Goal: Task Accomplishment & Management: Use online tool/utility

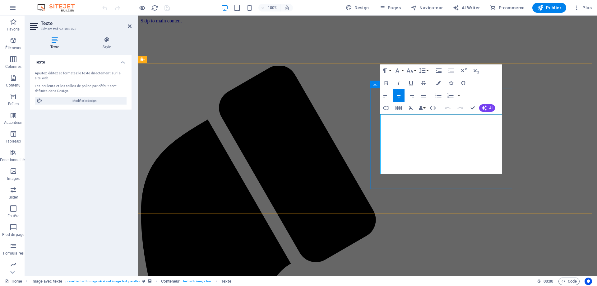
drag, startPoint x: 381, startPoint y: 118, endPoint x: 465, endPoint y: 169, distance: 98.4
drag, startPoint x: 381, startPoint y: 118, endPoint x: 501, endPoint y: 118, distance: 120.3
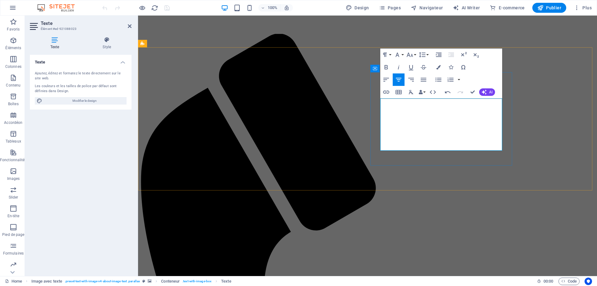
scroll to position [16, 0]
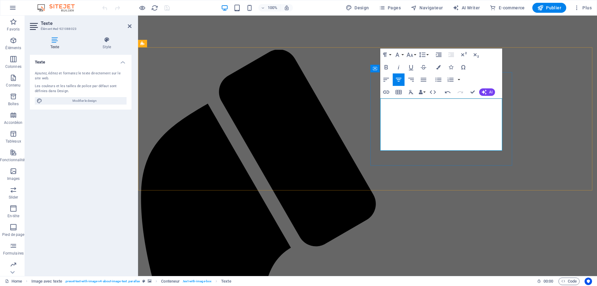
drag, startPoint x: 382, startPoint y: 102, endPoint x: 398, endPoint y: 102, distance: 16.2
drag, startPoint x: 385, startPoint y: 103, endPoint x: 463, endPoint y: 149, distance: 90.6
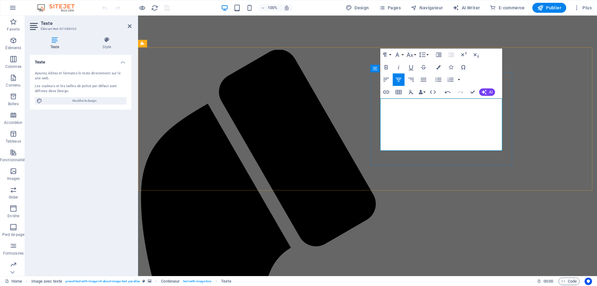
click at [415, 55] on button "Font Size" at bounding box center [411, 55] width 12 height 12
click at [405, 55] on button "Font Size" at bounding box center [411, 55] width 12 height 12
click at [403, 55] on button "Font Family" at bounding box center [399, 55] width 12 height 12
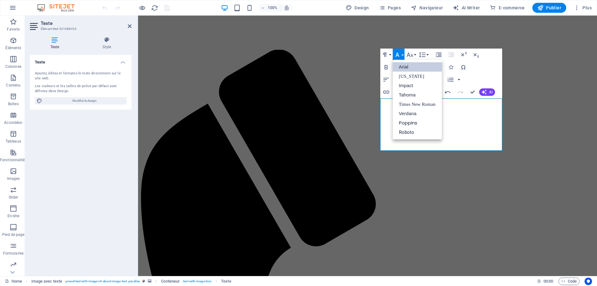
scroll to position [0, 0]
click at [490, 59] on div "Paragraph Format Normal Heading 1 Heading 2 Heading 3 Heading 4 Heading 5 Headi…" at bounding box center [441, 74] width 122 height 50
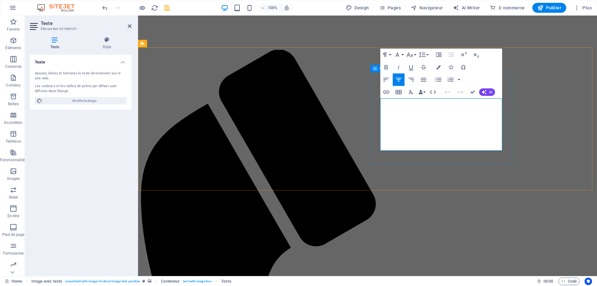
drag, startPoint x: 461, startPoint y: 146, endPoint x: 379, endPoint y: 103, distance: 93.1
click at [403, 54] on button "Font Family" at bounding box center [399, 55] width 12 height 12
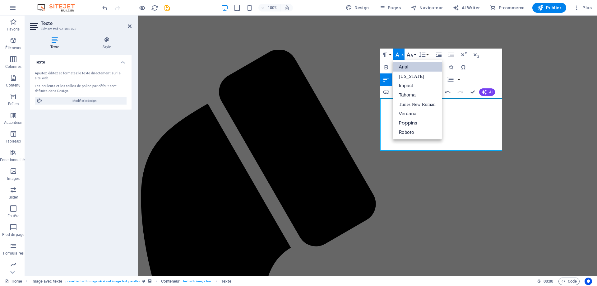
click at [416, 54] on button "Font Size" at bounding box center [411, 55] width 12 height 12
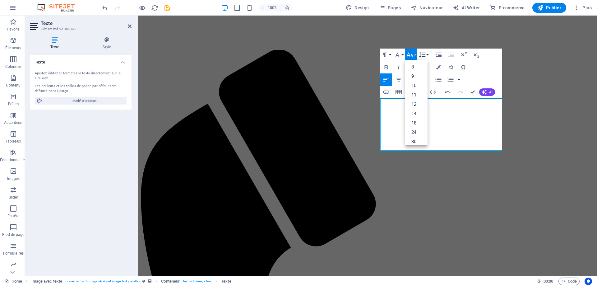
click at [428, 55] on button "Line Height" at bounding box center [424, 55] width 12 height 12
click at [441, 54] on icon "button" at bounding box center [439, 55] width 6 height 4
click at [390, 56] on button "Paragraph Format" at bounding box center [386, 55] width 12 height 12
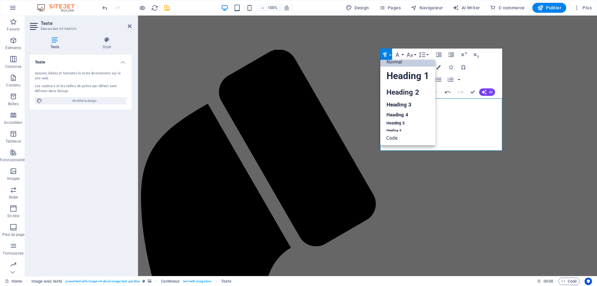
scroll to position [5, 0]
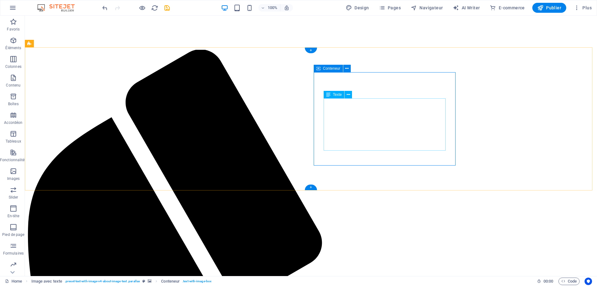
click at [331, 95] on div "Texte" at bounding box center [334, 94] width 21 height 7
click at [349, 94] on icon at bounding box center [348, 94] width 3 height 7
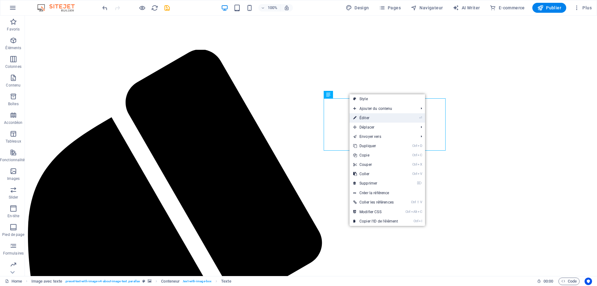
click at [363, 117] on link "⏎ Éditer" at bounding box center [376, 117] width 52 height 9
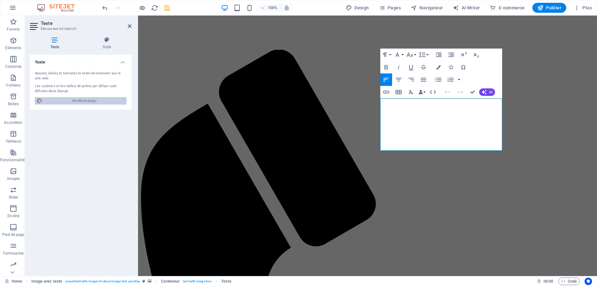
click at [78, 98] on span "Modifier le design" at bounding box center [84, 100] width 81 height 7
select select "px"
select select "200"
select select "px"
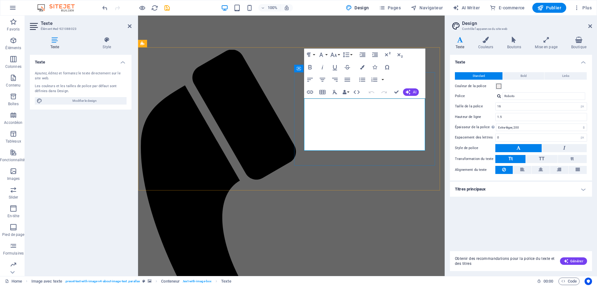
drag, startPoint x: 372, startPoint y: 147, endPoint x: 308, endPoint y: 102, distance: 77.7
click at [541, 171] on icon at bounding box center [541, 169] width 4 height 7
click at [489, 42] on icon at bounding box center [486, 40] width 26 height 6
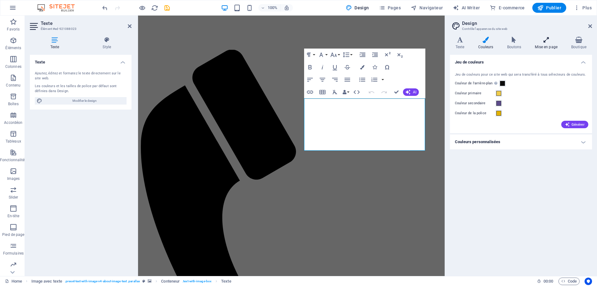
click at [546, 45] on h4 "Mise en page" at bounding box center [547, 43] width 36 height 13
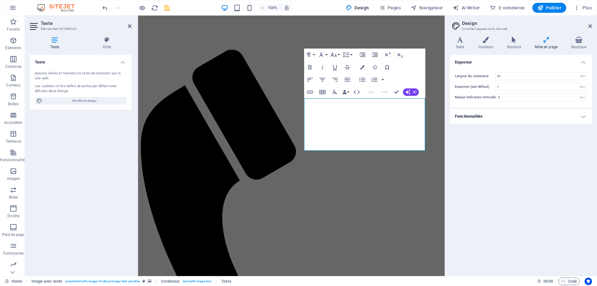
click at [496, 153] on div "Espaceur Largeur du conteneur 61 rem px Espaceur (par défaut) 1 rem Marge intér…" at bounding box center [521, 163] width 142 height 216
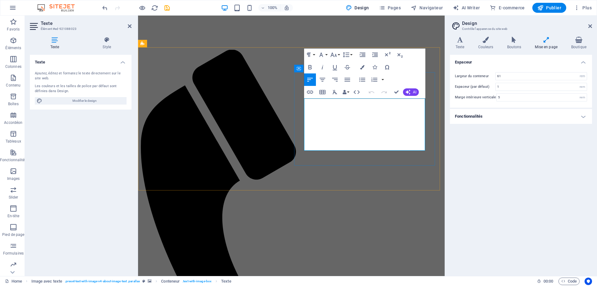
drag, startPoint x: 371, startPoint y: 146, endPoint x: 308, endPoint y: 103, distance: 77.0
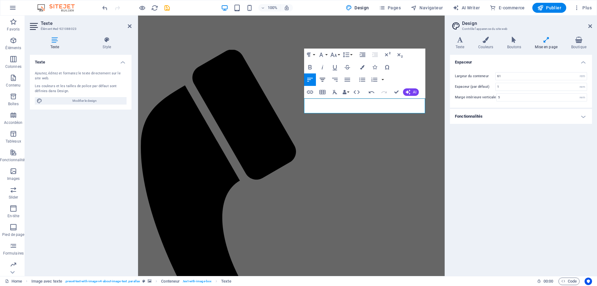
click at [322, 79] on icon "button" at bounding box center [322, 79] width 7 height 7
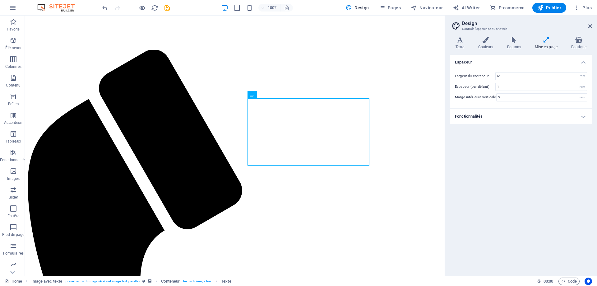
click at [479, 176] on div "Espaceur Largeur du conteneur 61 rem px Espaceur (par défaut) 1 rem Marge intér…" at bounding box center [521, 163] width 142 height 216
click at [554, 7] on span "Publier" at bounding box center [549, 8] width 24 height 6
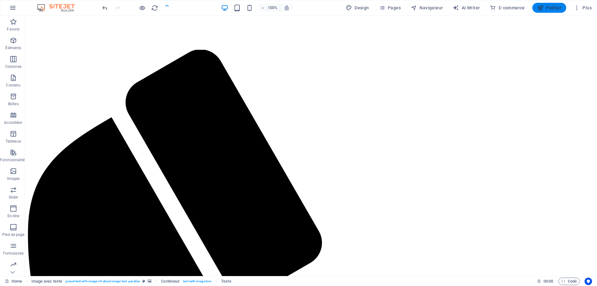
checkbox input "false"
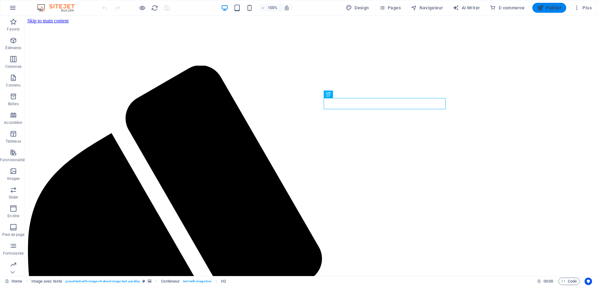
click at [547, 9] on span "Publier" at bounding box center [549, 8] width 24 height 6
click at [578, 8] on icon "button" at bounding box center [577, 8] width 6 height 6
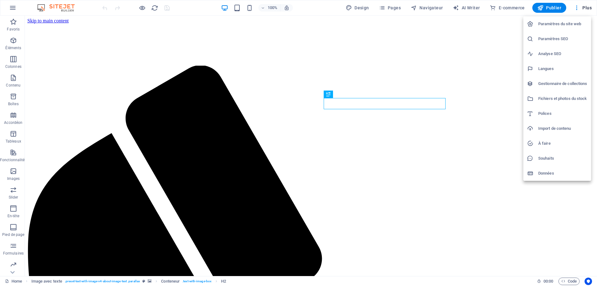
click at [548, 24] on h6 "Paramètres du site web" at bounding box center [562, 23] width 49 height 7
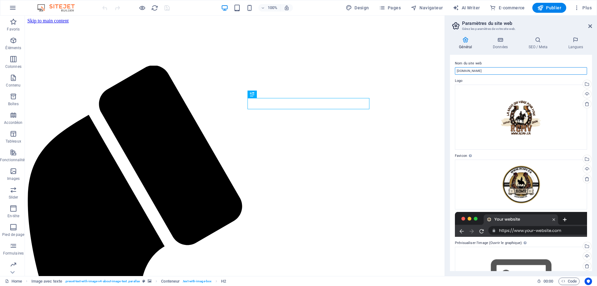
click at [462, 70] on input "site.rcmv.ca" at bounding box center [521, 70] width 132 height 7
type input "rcmv.ca"
click at [501, 43] on h4 "Données" at bounding box center [502, 43] width 36 height 13
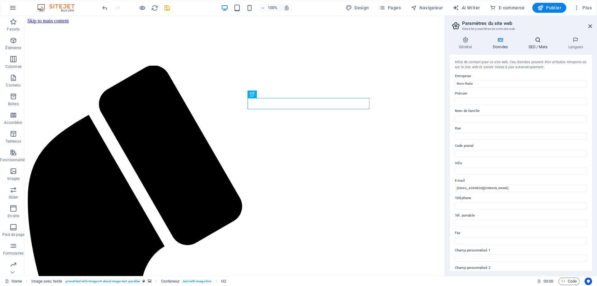
click at [539, 45] on h4 "SEO / Meta" at bounding box center [539, 43] width 40 height 13
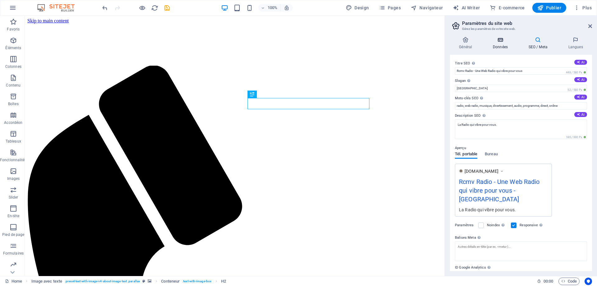
click at [502, 44] on h4 "Données" at bounding box center [502, 43] width 36 height 13
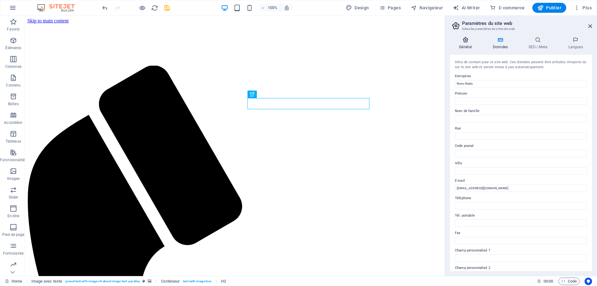
click at [468, 43] on h4 "Général" at bounding box center [467, 43] width 34 height 13
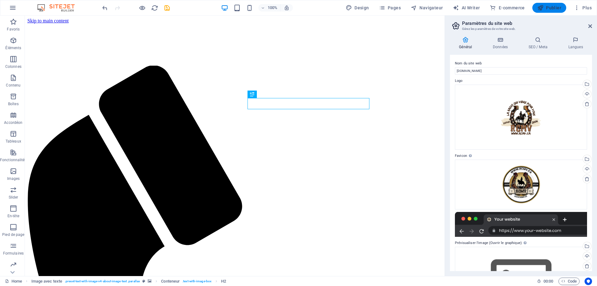
click at [555, 8] on span "Publier" at bounding box center [549, 8] width 24 height 6
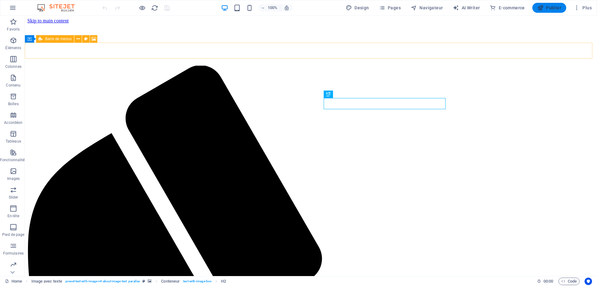
click at [552, 7] on span "Publier" at bounding box center [549, 8] width 24 height 6
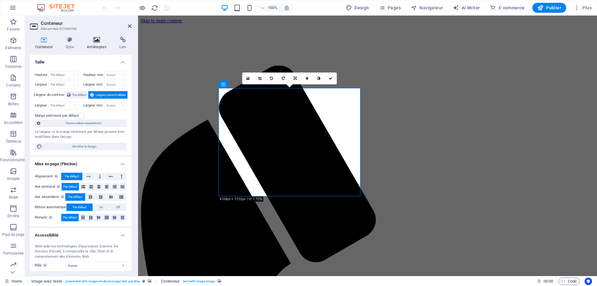
click at [96, 40] on icon at bounding box center [96, 40] width 30 height 6
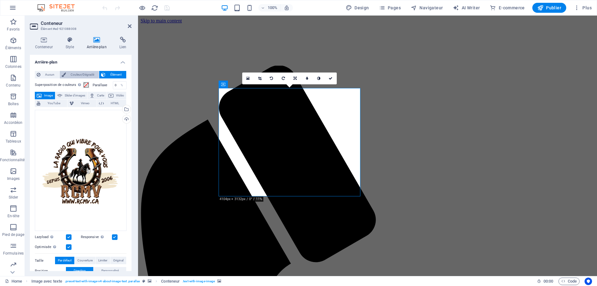
click at [77, 74] on span "Couleur/Dégradé" at bounding box center [83, 74] width 30 height 7
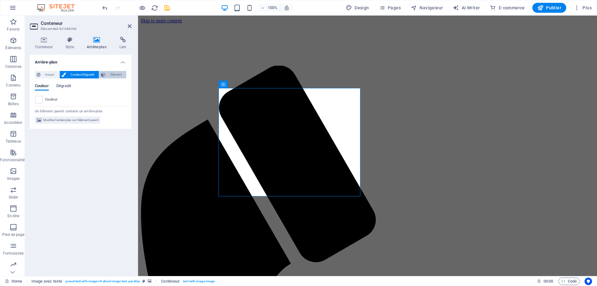
click at [113, 73] on span "Élément" at bounding box center [115, 74] width 17 height 7
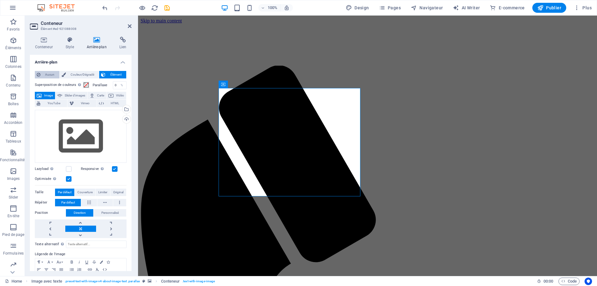
click at [46, 75] on span "Aucun" at bounding box center [49, 74] width 15 height 7
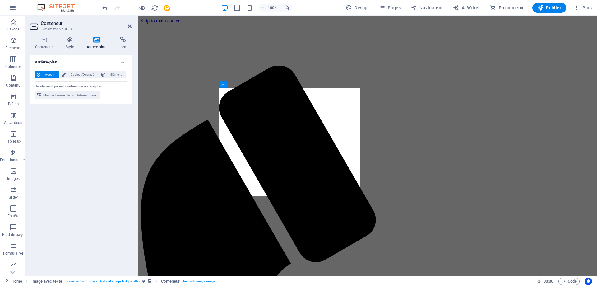
click at [95, 43] on icon at bounding box center [96, 40] width 30 height 6
click at [104, 8] on icon "undo" at bounding box center [104, 7] width 7 height 7
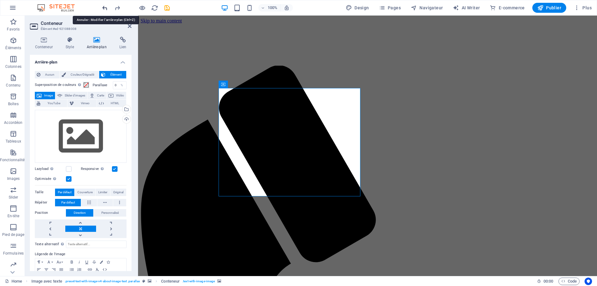
click at [104, 8] on icon "undo" at bounding box center [104, 7] width 7 height 7
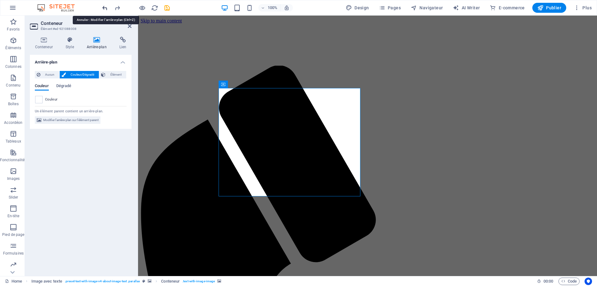
click at [104, 8] on icon "undo" at bounding box center [104, 7] width 7 height 7
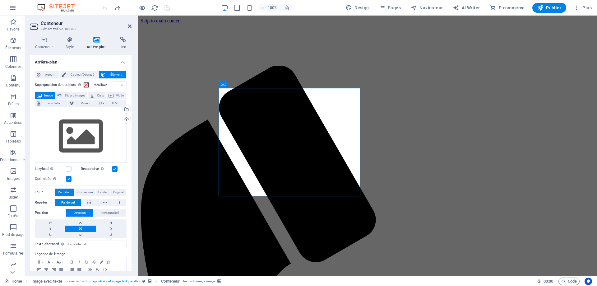
click at [96, 41] on icon at bounding box center [96, 40] width 30 height 6
click at [72, 75] on span "Couleur/Dégradé" at bounding box center [83, 74] width 30 height 7
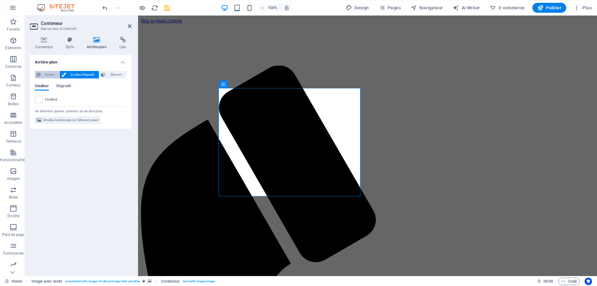
click at [45, 74] on span "Aucun" at bounding box center [49, 74] width 15 height 7
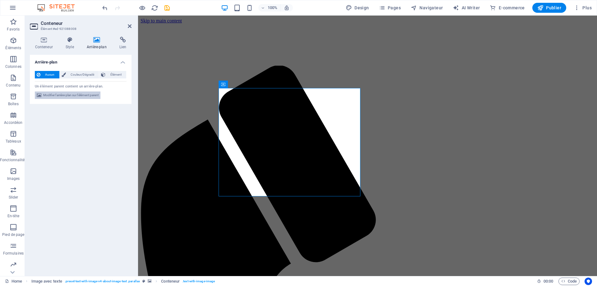
click at [70, 95] on span "Modifier l'arrière-plan sur l'élément parent" at bounding box center [70, 94] width 55 height 7
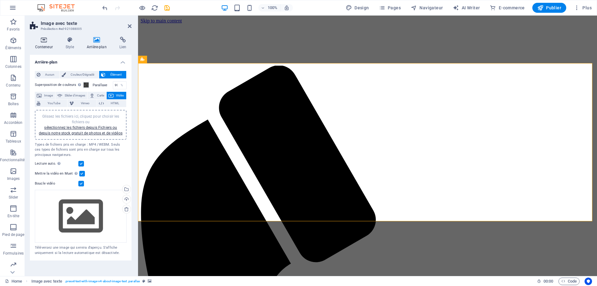
click at [46, 41] on icon at bounding box center [44, 40] width 28 height 6
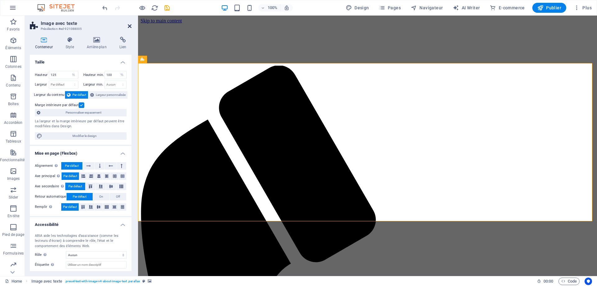
click at [130, 27] on icon at bounding box center [130, 26] width 4 height 5
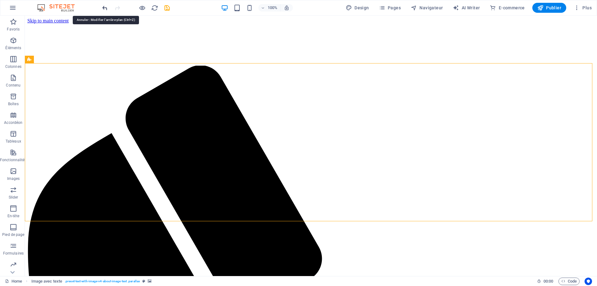
click at [104, 8] on icon "undo" at bounding box center [104, 7] width 7 height 7
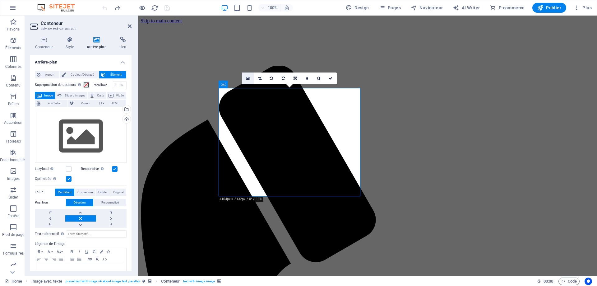
click at [248, 77] on icon at bounding box center [247, 78] width 3 height 4
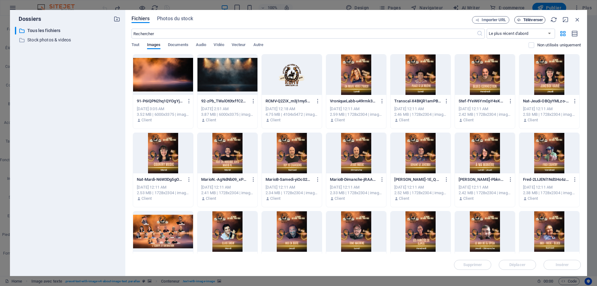
click at [528, 19] on span "Téléverser" at bounding box center [533, 20] width 20 height 4
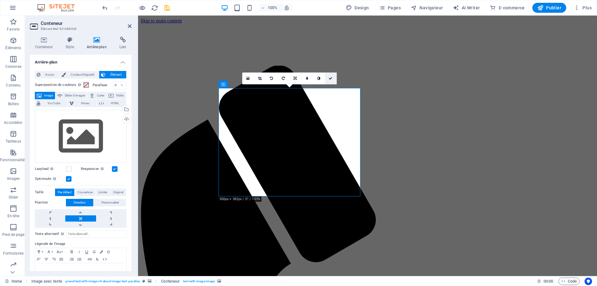
click at [331, 78] on icon at bounding box center [331, 78] width 4 height 4
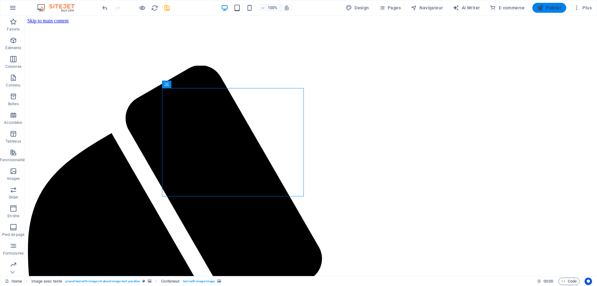
click at [547, 7] on span "Publier" at bounding box center [549, 8] width 24 height 6
checkbox input "false"
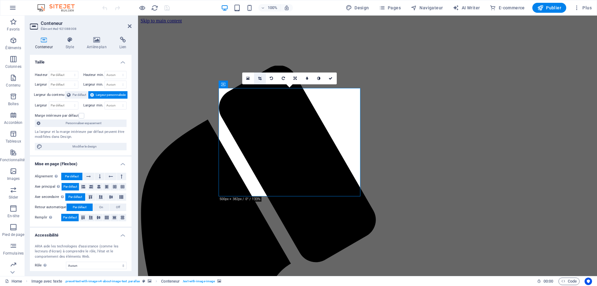
click at [260, 79] on icon at bounding box center [259, 78] width 3 height 4
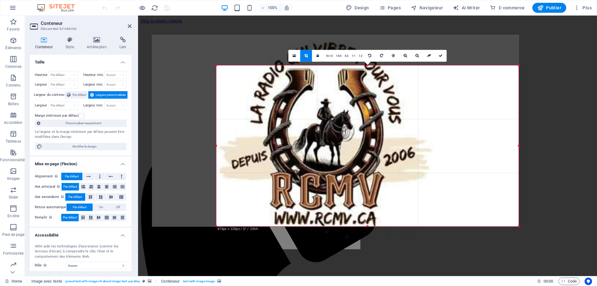
drag, startPoint x: 184, startPoint y: 51, endPoint x: 248, endPoint y: 81, distance: 71.1
click at [248, 81] on div "180 170 160 150 140 130 120 110 100 90 80 70 60 50 40 30 20 10 0 -10 -20 -30 -4…" at bounding box center [367, 145] width 302 height 161
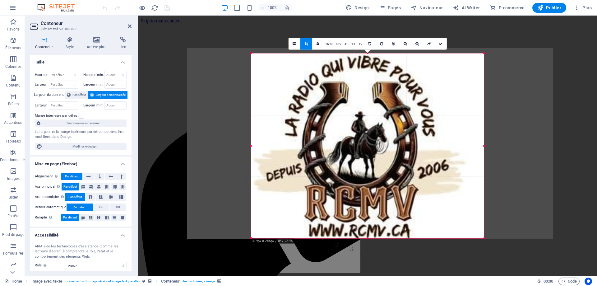
drag, startPoint x: 518, startPoint y: 66, endPoint x: 449, endPoint y: 41, distance: 73.7
click at [449, 41] on div "Glissez et déposez l'élément de votre choix pour remplacer le contenu existant.…" at bounding box center [367, 146] width 459 height 260
click at [441, 43] on icon at bounding box center [441, 44] width 4 height 4
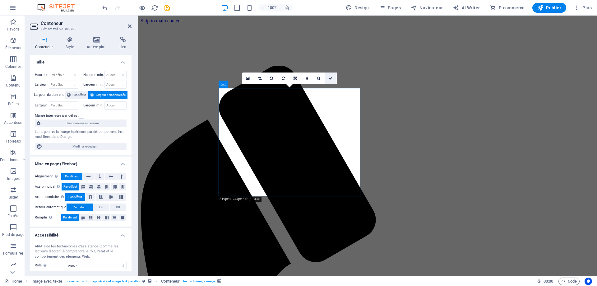
click at [333, 78] on link at bounding box center [331, 78] width 12 height 12
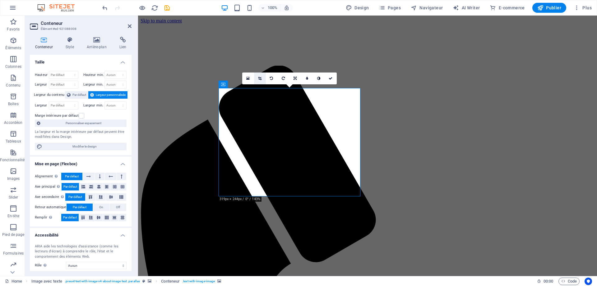
click at [260, 80] on icon at bounding box center [259, 78] width 3 height 4
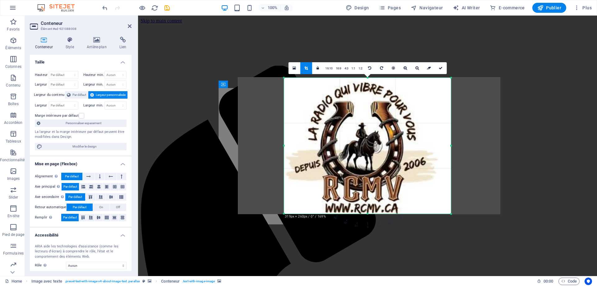
drag, startPoint x: 368, startPoint y: 79, endPoint x: 367, endPoint y: 76, distance: 3.5
click at [367, 78] on div "180 170 160 150 140 130 120 110 100 90 80 70 60 50 40 30 20 10 0 -10 -20 -30 -4…" at bounding box center [367, 146] width 167 height 136
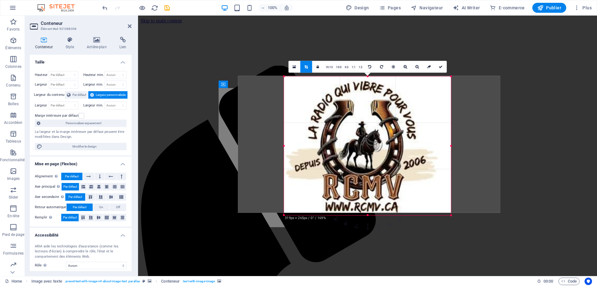
click at [367, 215] on div "180 170 160 150 140 130 120 110 100 90 80 70 60 50 40 30 20 10 0 -10 -20 -30 -4…" at bounding box center [367, 145] width 167 height 139
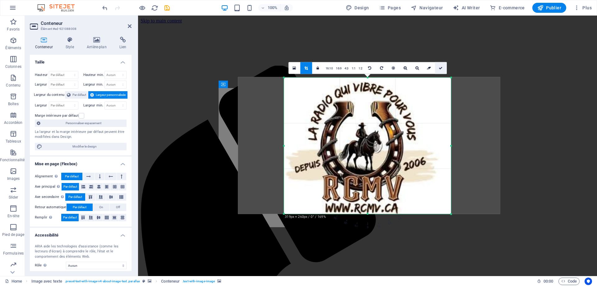
click at [440, 67] on icon at bounding box center [441, 68] width 4 height 4
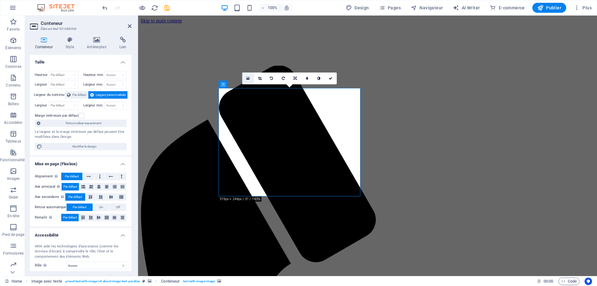
click at [247, 78] on icon at bounding box center [247, 78] width 3 height 4
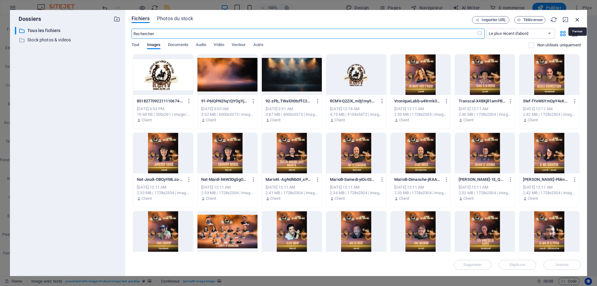
click at [577, 21] on icon "button" at bounding box center [577, 19] width 7 height 7
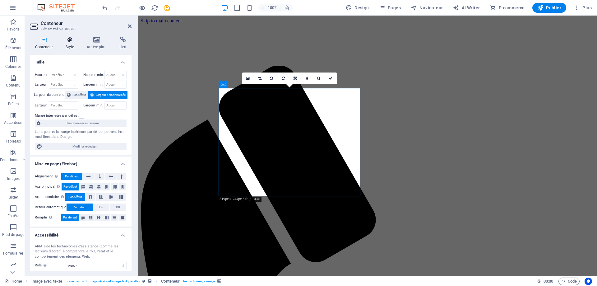
click at [67, 40] on icon at bounding box center [69, 40] width 19 height 6
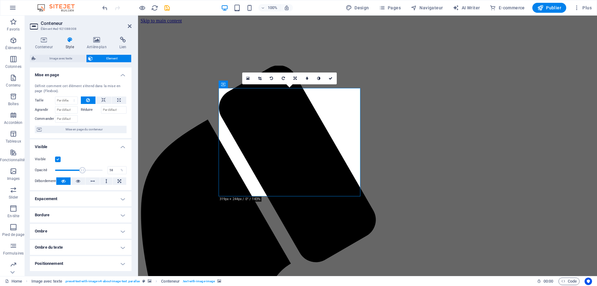
drag, startPoint x: 101, startPoint y: 169, endPoint x: 82, endPoint y: 169, distance: 19.6
click at [82, 169] on span at bounding box center [82, 170] width 6 height 6
drag, startPoint x: 85, startPoint y: 168, endPoint x: 91, endPoint y: 168, distance: 6.5
click at [91, 168] on span at bounding box center [92, 170] width 6 height 6
drag, startPoint x: 91, startPoint y: 168, endPoint x: 96, endPoint y: 167, distance: 4.7
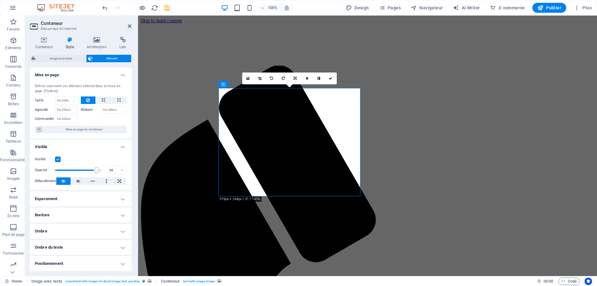
click at [96, 167] on span at bounding box center [97, 170] width 6 height 6
drag, startPoint x: 96, startPoint y: 169, endPoint x: 104, endPoint y: 170, distance: 8.5
click at [104, 170] on span at bounding box center [103, 170] width 6 height 6
click at [79, 181] on icon at bounding box center [78, 180] width 4 height 7
drag, startPoint x: 100, startPoint y: 171, endPoint x: 84, endPoint y: 170, distance: 15.9
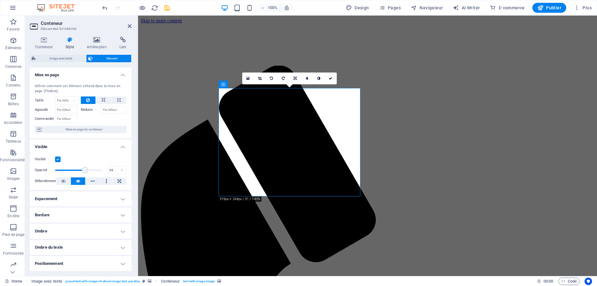
click at [84, 170] on span at bounding box center [85, 170] width 6 height 6
type input "87"
drag, startPoint x: 85, startPoint y: 170, endPoint x: 95, endPoint y: 170, distance: 10.3
click at [95, 170] on span at bounding box center [96, 170] width 6 height 6
click at [551, 8] on span "Publier" at bounding box center [549, 8] width 24 height 6
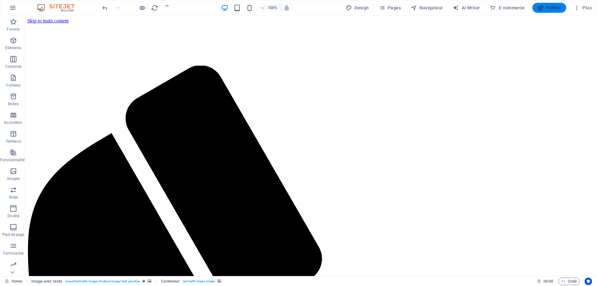
checkbox input "false"
